Goal: Obtain resource: Obtain resource

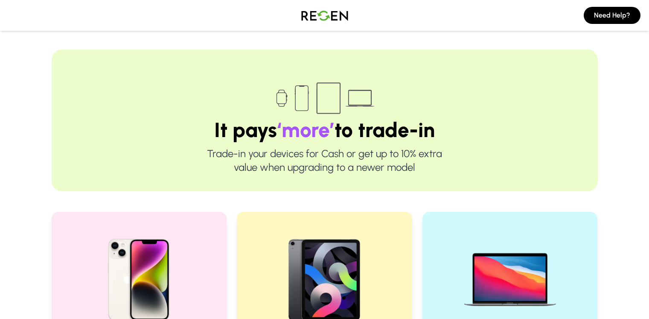
scroll to position [196, 0]
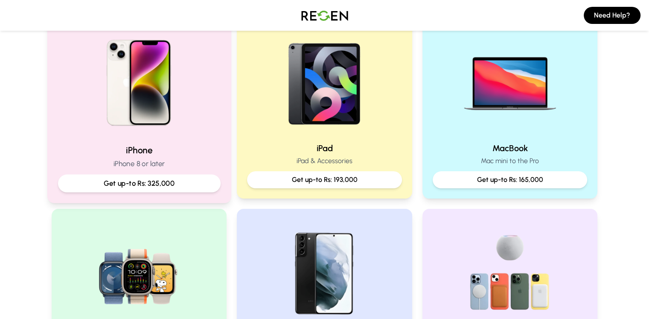
click at [148, 151] on h2 "iPhone" at bounding box center [139, 150] width 162 height 12
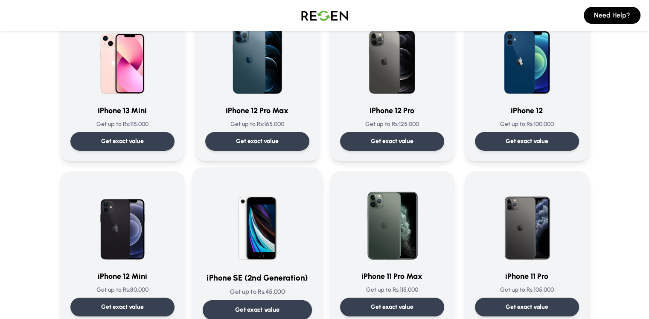
scroll to position [585, 0]
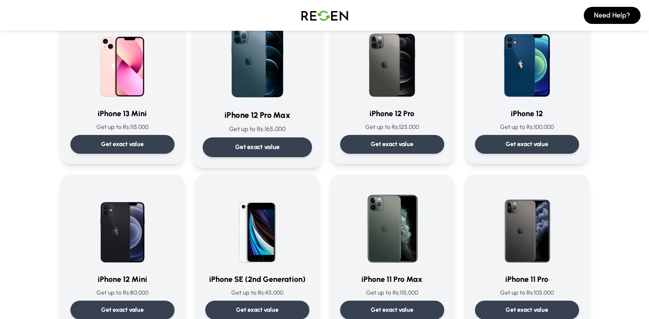
click at [263, 145] on p "Get exact value" at bounding box center [257, 146] width 45 height 9
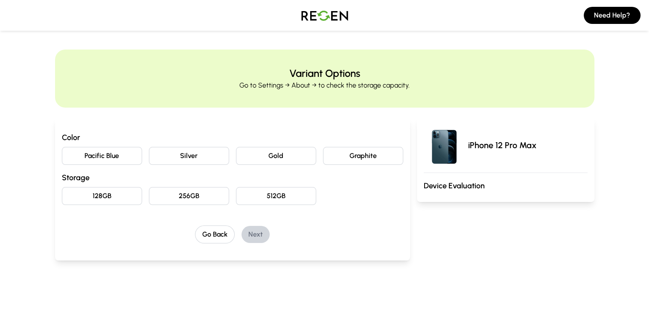
click at [354, 157] on button "Graphite" at bounding box center [363, 156] width 80 height 18
click at [198, 203] on button "256GB" at bounding box center [189, 196] width 80 height 18
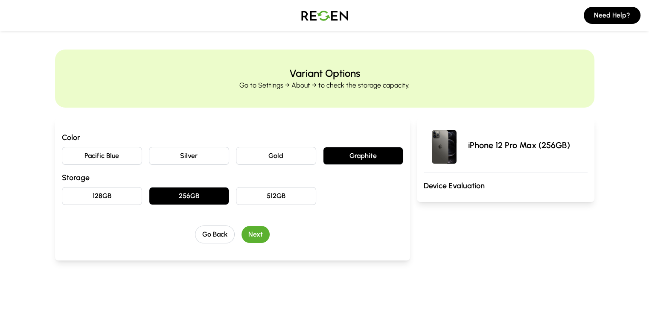
click at [250, 235] on button "Next" at bounding box center [255, 234] width 28 height 17
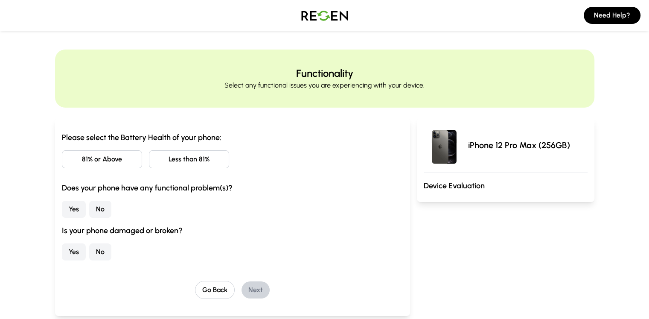
click at [81, 162] on button "81% or Above" at bounding box center [102, 159] width 80 height 18
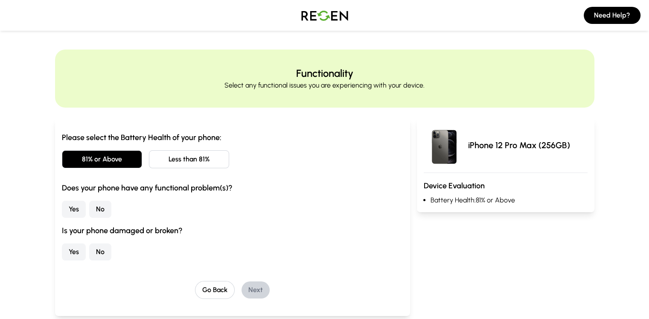
click at [62, 217] on div "Please select the Battery Health of your phone: 81% or Above Less than 81% Does…" at bounding box center [232, 195] width 341 height 129
click at [89, 217] on button "No" at bounding box center [100, 208] width 22 height 17
click at [89, 251] on button "No" at bounding box center [100, 251] width 22 height 17
click at [243, 288] on button "Next" at bounding box center [255, 289] width 28 height 17
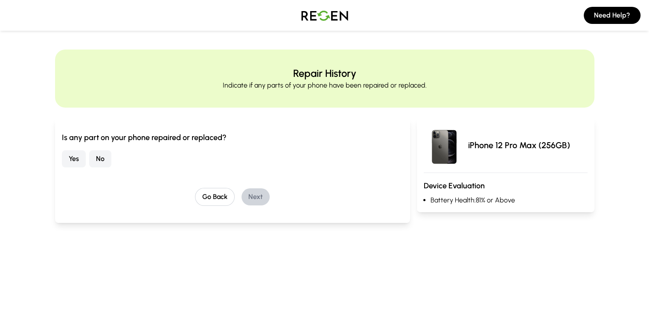
click at [89, 166] on button "No" at bounding box center [100, 158] width 22 height 17
click at [241, 200] on button "Next" at bounding box center [255, 196] width 28 height 17
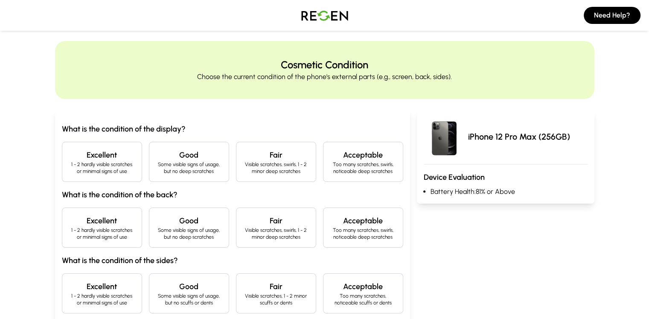
scroll to position [9, 0]
click at [69, 153] on h4 "Excellent" at bounding box center [102, 154] width 66 height 12
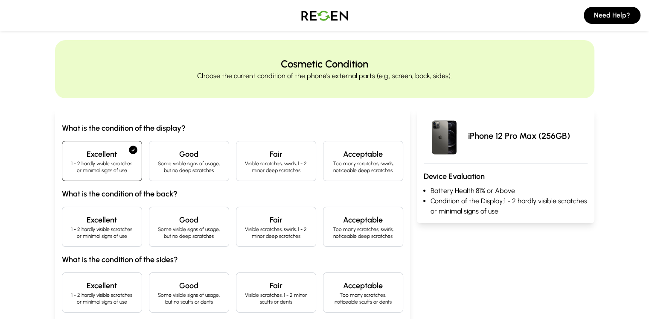
click at [69, 230] on p "1 - 2 hardly visible scratches or minimal signs of use" at bounding box center [102, 233] width 66 height 14
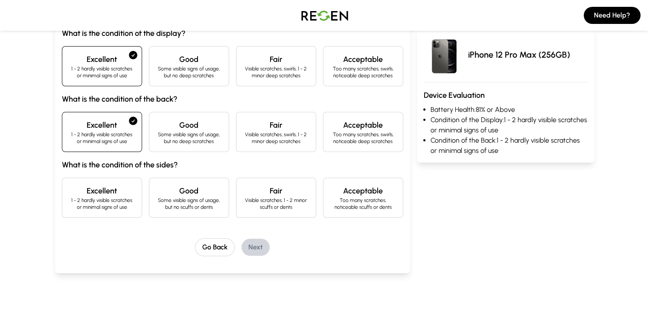
scroll to position [105, 0]
click at [69, 191] on h4 "Excellent" at bounding box center [102, 190] width 66 height 12
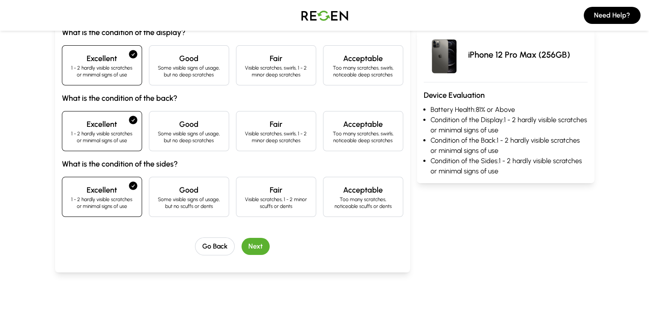
click at [241, 242] on button "Next" at bounding box center [255, 246] width 28 height 17
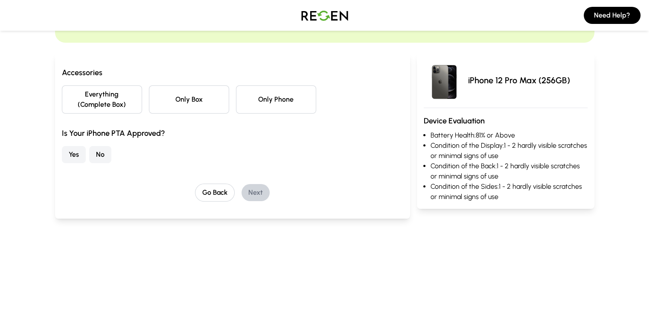
scroll to position [65, 0]
click at [255, 94] on button "Only Phone" at bounding box center [276, 99] width 80 height 28
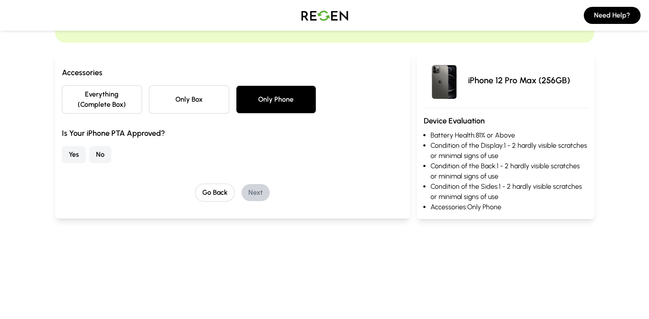
click at [62, 146] on button "Yes" at bounding box center [74, 154] width 24 height 17
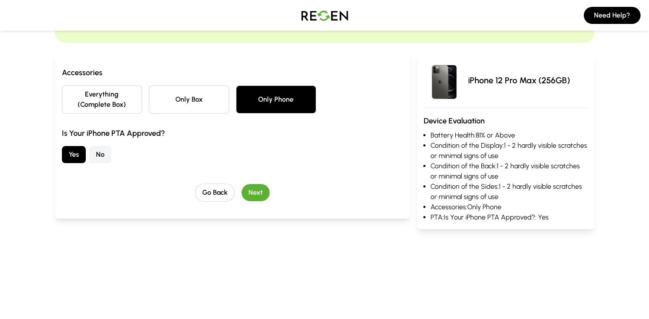
click at [241, 184] on button "Next" at bounding box center [255, 192] width 28 height 17
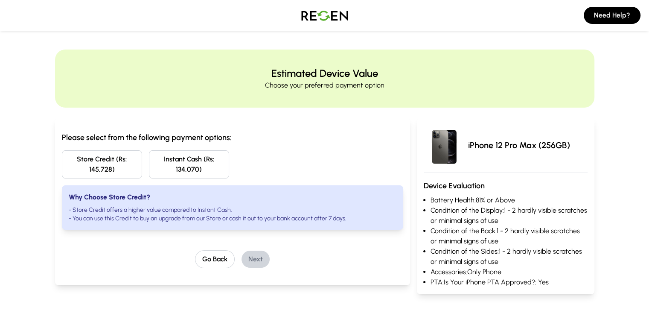
scroll to position [0, 0]
click at [65, 158] on button "Store Credit (Rs: 145,728)" at bounding box center [102, 164] width 80 height 28
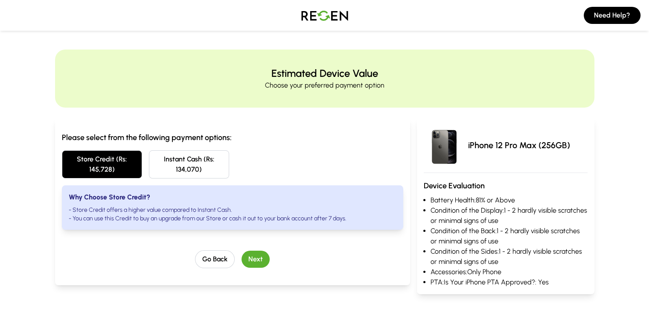
click at [242, 256] on button "Next" at bounding box center [255, 258] width 28 height 17
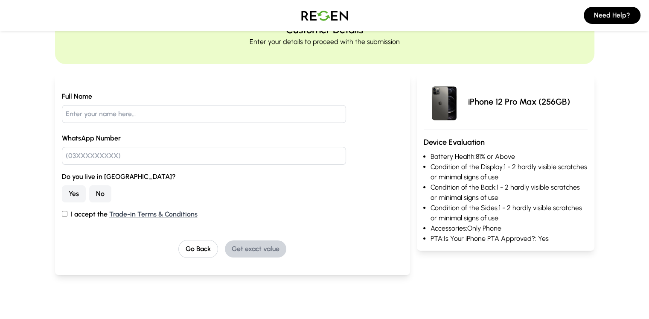
scroll to position [44, 0]
click at [187, 244] on button "Go Back" at bounding box center [198, 248] width 40 height 18
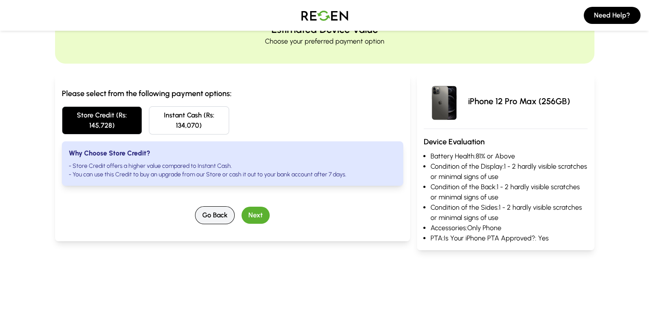
scroll to position [0, 0]
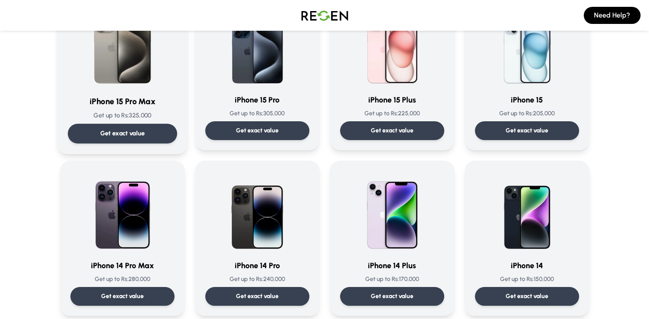
scroll to position [98, 0]
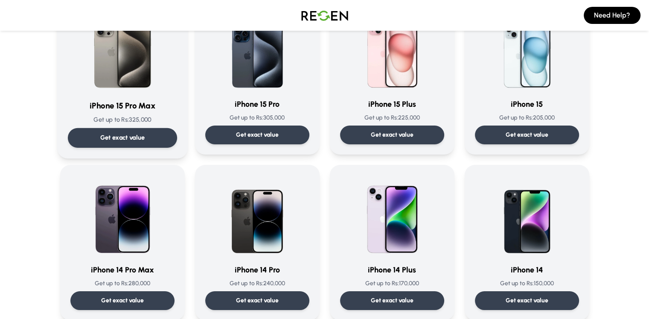
click at [141, 133] on div "Get exact value" at bounding box center [121, 138] width 109 height 20
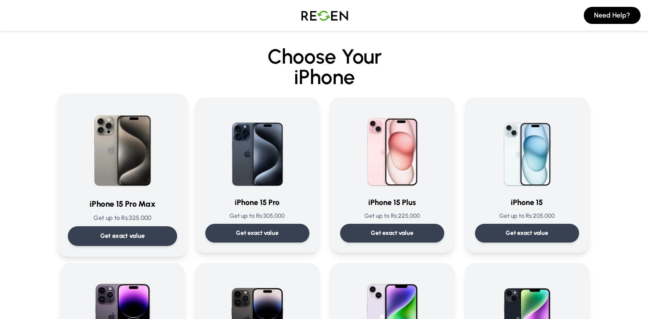
click at [119, 229] on div "Get exact value" at bounding box center [121, 236] width 109 height 20
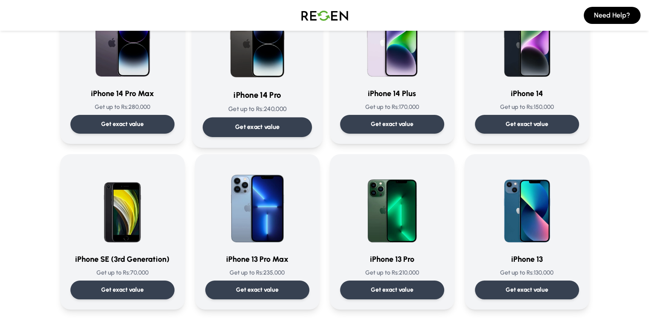
scroll to position [275, 0]
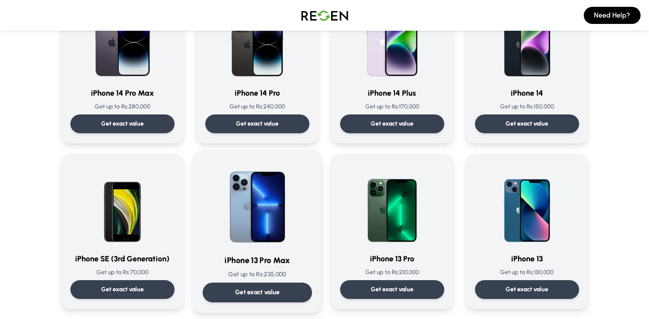
click at [266, 293] on p "Get exact value" at bounding box center [257, 291] width 45 height 9
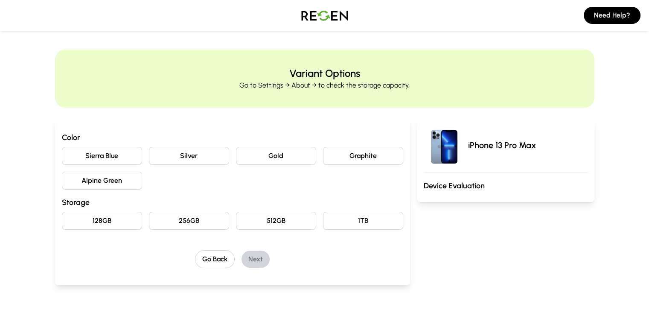
click at [163, 156] on button "Silver" at bounding box center [189, 156] width 80 height 18
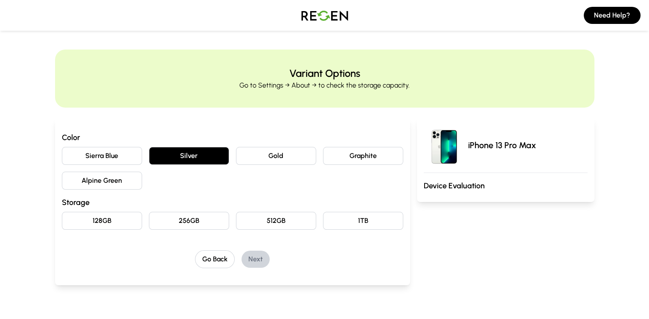
click at [359, 163] on button "Graphite" at bounding box center [363, 156] width 80 height 18
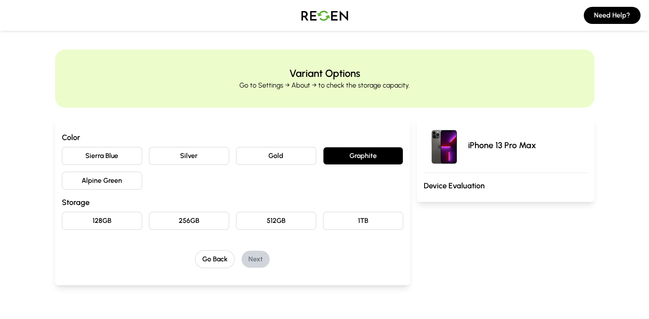
click at [172, 225] on button "256GB" at bounding box center [189, 221] width 80 height 18
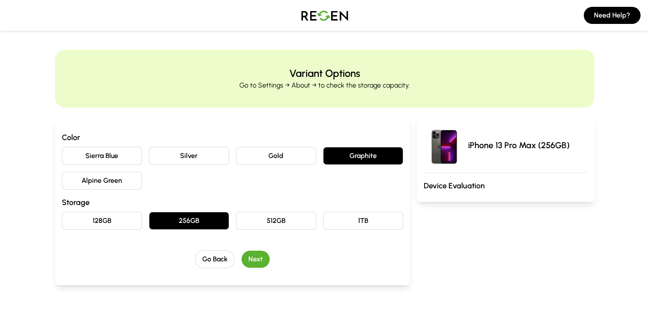
click at [245, 262] on button "Next" at bounding box center [255, 258] width 28 height 17
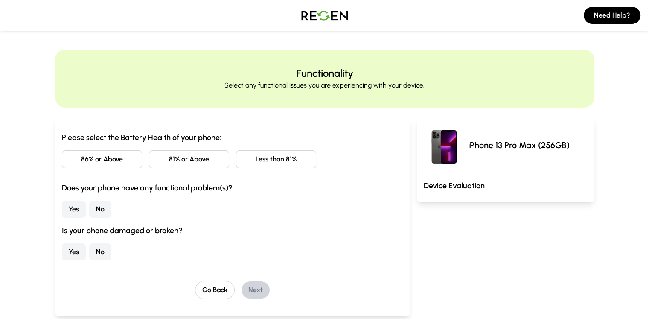
click at [67, 158] on button "86% or Above" at bounding box center [102, 159] width 80 height 18
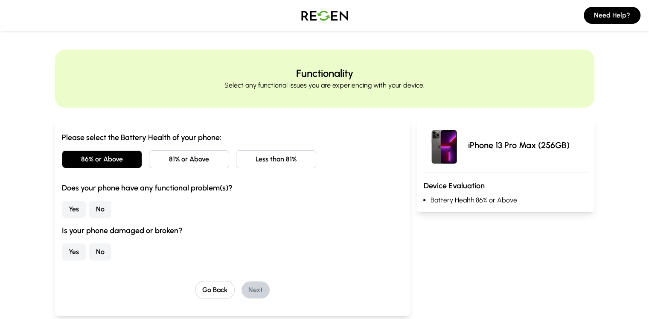
click at [89, 209] on button "No" at bounding box center [100, 208] width 22 height 17
click at [89, 253] on button "No" at bounding box center [100, 251] width 22 height 17
click at [241, 292] on button "Next" at bounding box center [255, 289] width 28 height 17
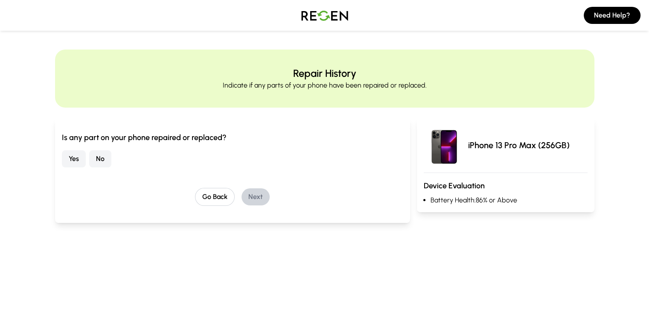
click at [89, 159] on button "No" at bounding box center [100, 158] width 22 height 17
click at [245, 202] on button "Next" at bounding box center [255, 196] width 28 height 17
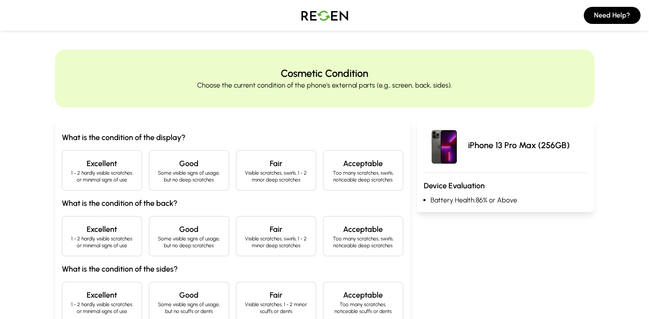
click at [69, 161] on h4 "Excellent" at bounding box center [102, 163] width 66 height 12
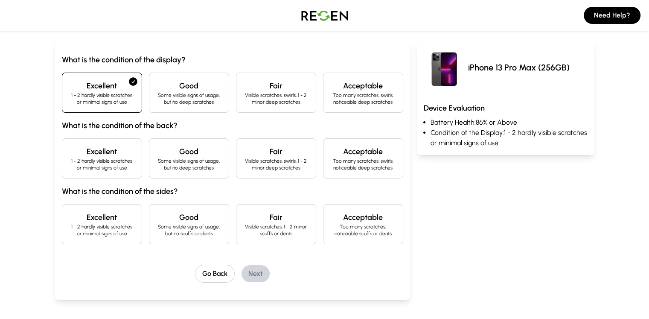
scroll to position [81, 0]
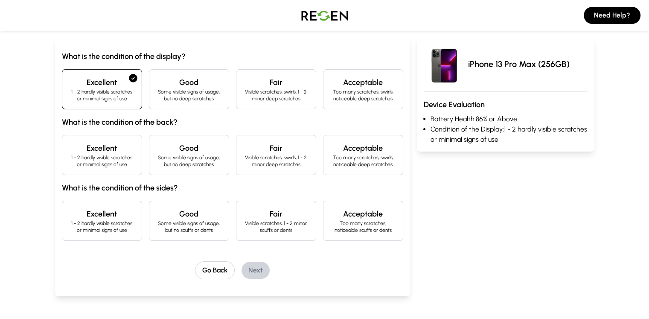
click at [69, 158] on p "1 - 2 hardly visible scratches or minimal signs of use" at bounding box center [102, 161] width 66 height 14
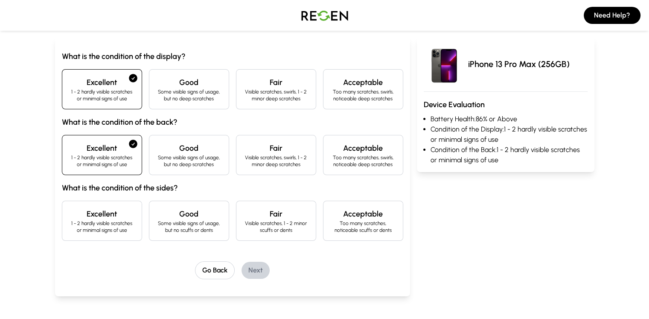
click at [69, 228] on p "1 - 2 hardly visible scratches or minimal signs of use" at bounding box center [102, 227] width 66 height 14
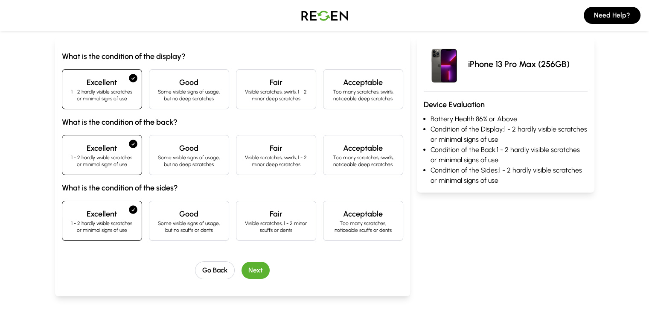
click at [241, 270] on button "Next" at bounding box center [255, 269] width 28 height 17
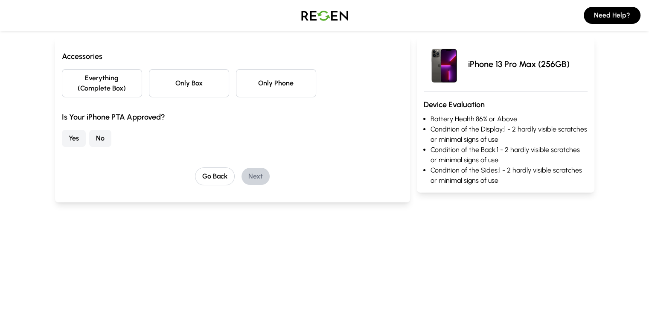
click at [242, 79] on button "Only Phone" at bounding box center [276, 83] width 80 height 28
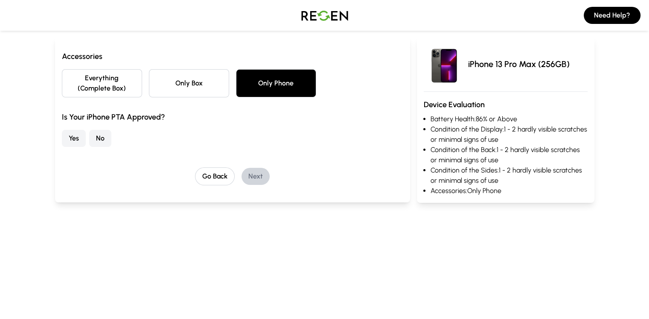
click at [62, 130] on button "Yes" at bounding box center [74, 138] width 24 height 17
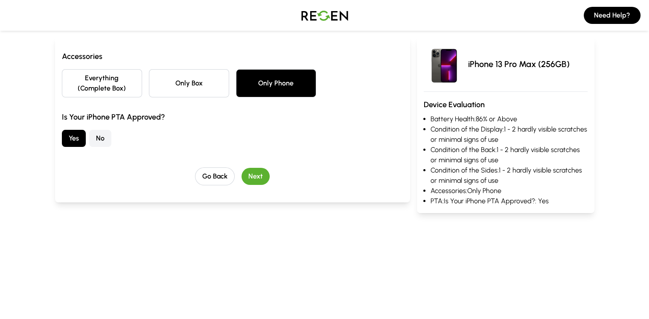
click at [241, 168] on button "Next" at bounding box center [255, 176] width 28 height 17
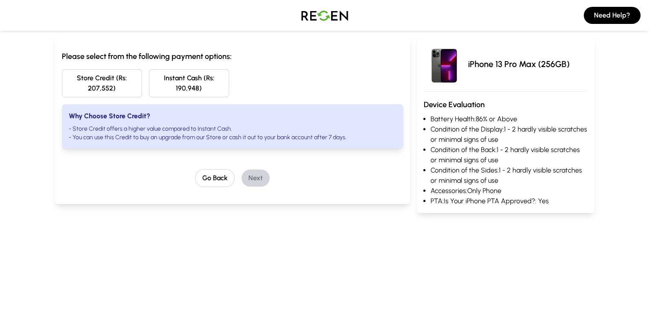
click at [72, 81] on button "Store Credit (Rs: 207,552)" at bounding box center [102, 83] width 80 height 28
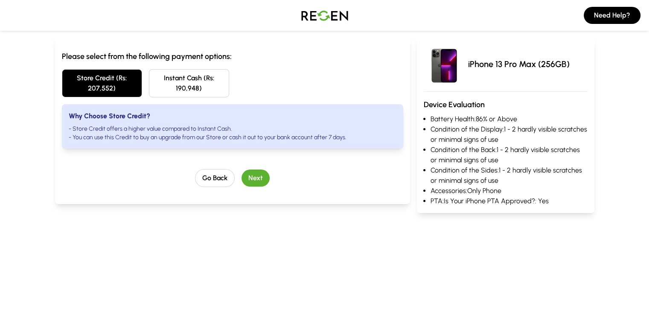
click at [246, 172] on button "Next" at bounding box center [255, 177] width 28 height 17
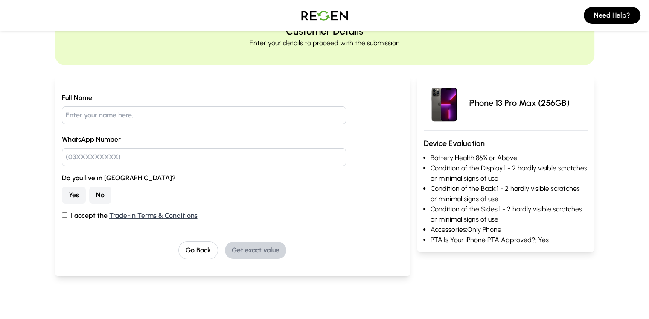
scroll to position [43, 0]
click at [178, 245] on button "Go Back" at bounding box center [198, 250] width 40 height 18
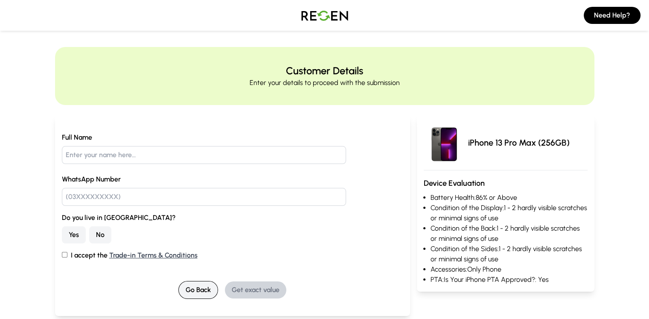
scroll to position [0, 0]
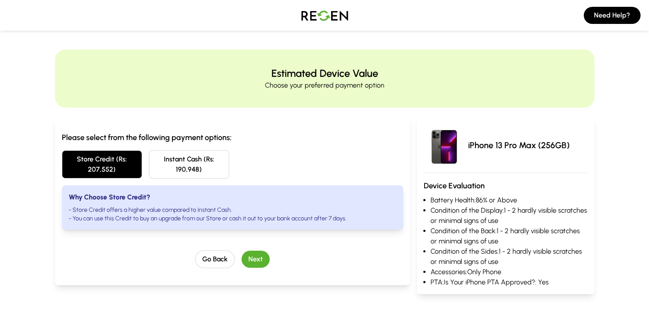
click at [175, 250] on div "Go Back Next" at bounding box center [232, 259] width 341 height 18
click at [195, 250] on button "Go Back" at bounding box center [215, 259] width 40 height 18
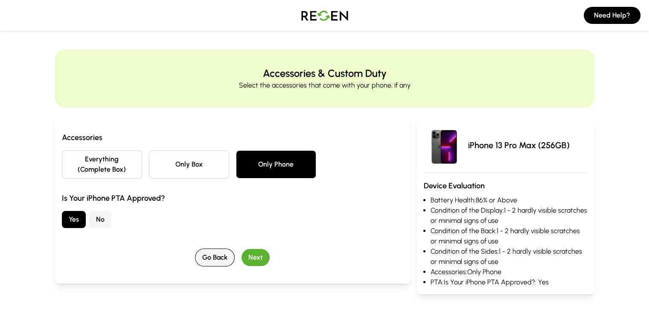
click at [195, 249] on button "Go Back" at bounding box center [215, 257] width 40 height 18
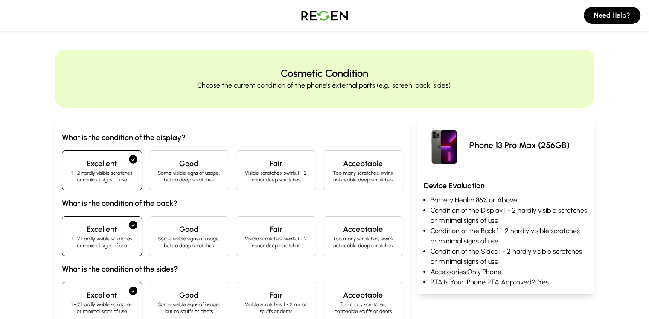
click at [184, 249] on div "Good Some visible signs of usage, but no deep scratches" at bounding box center [189, 236] width 80 height 40
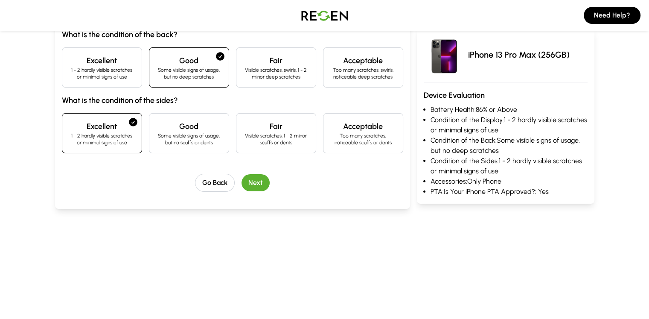
scroll to position [169, 0]
click at [201, 181] on button "Go Back" at bounding box center [215, 182] width 40 height 18
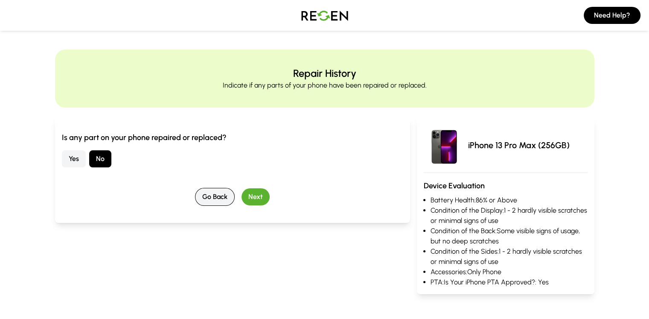
click at [205, 191] on button "Go Back" at bounding box center [215, 197] width 40 height 18
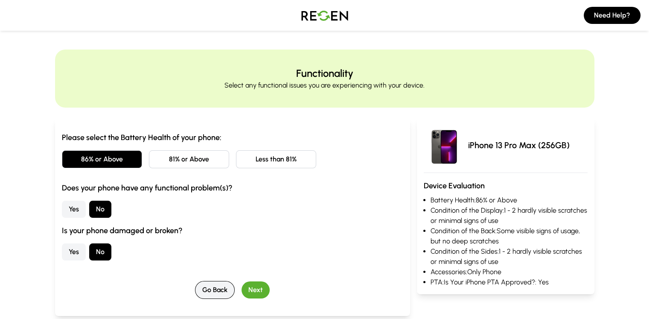
click at [196, 281] on button "Go Back" at bounding box center [215, 290] width 40 height 18
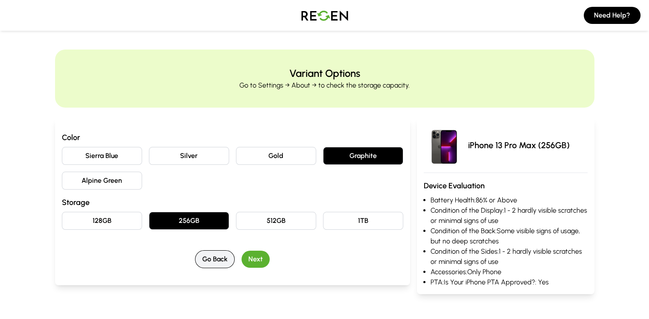
click at [195, 263] on button "Go Back" at bounding box center [215, 259] width 40 height 18
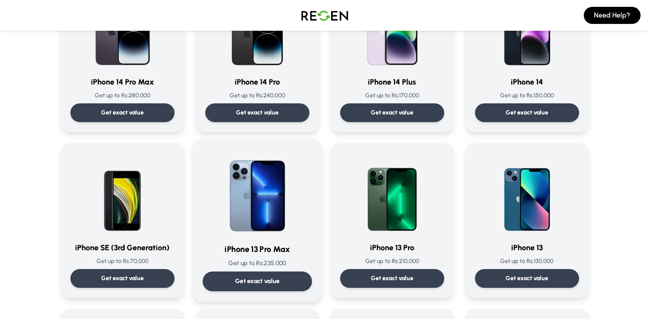
scroll to position [287, 0]
